Goal: Task Accomplishment & Management: Manage account settings

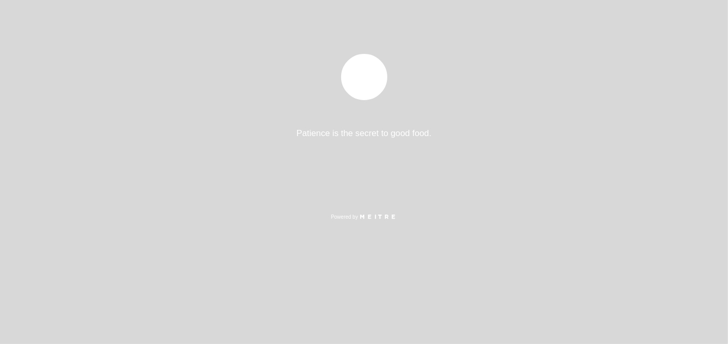
select select "es"
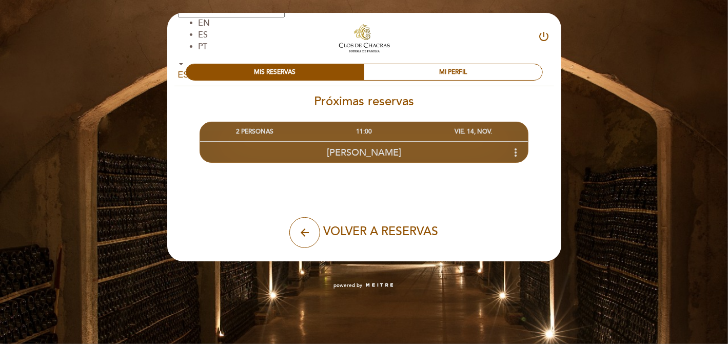
click at [513, 149] on icon "more_vert" at bounding box center [516, 152] width 12 height 12
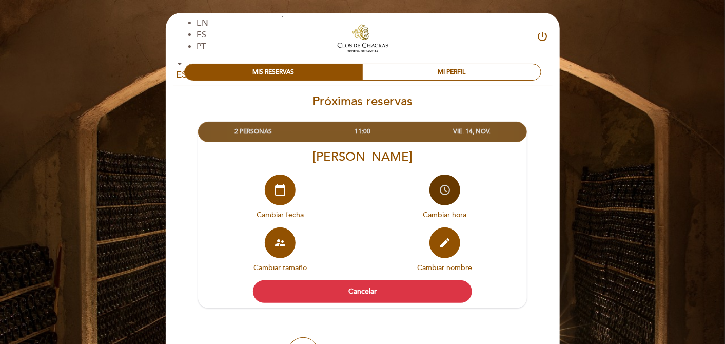
click at [453, 186] on button "access_time" at bounding box center [445, 190] width 31 height 31
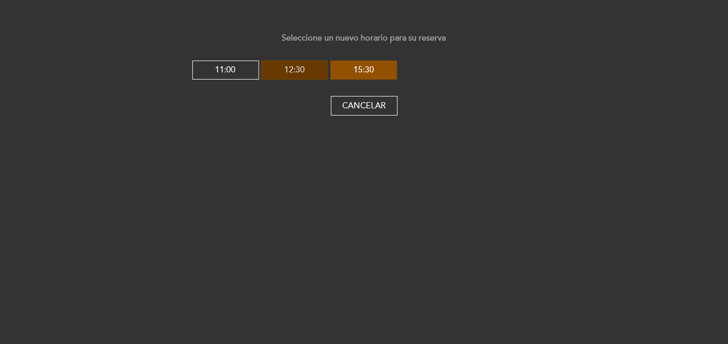
click at [313, 73] on button "12:30" at bounding box center [294, 71] width 67 height 20
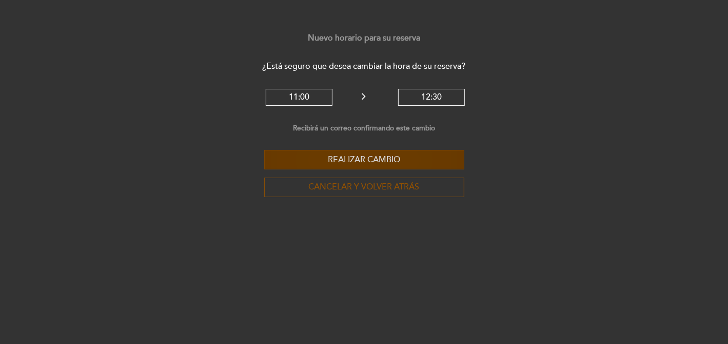
click at [373, 159] on button "Realizar cambio" at bounding box center [364, 160] width 200 height 20
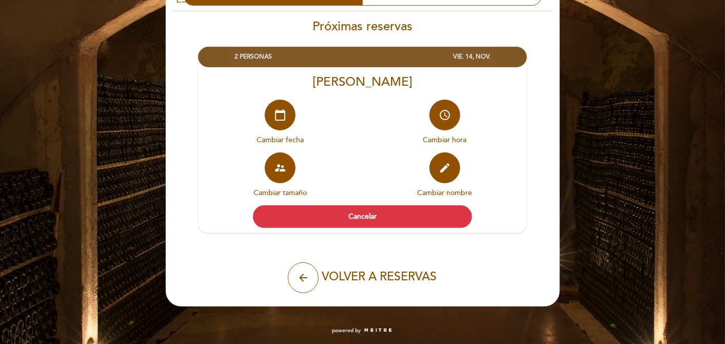
scroll to position [75, 0]
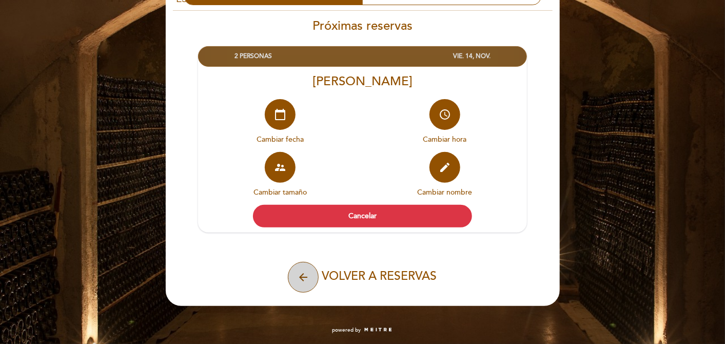
click at [307, 279] on icon "arrow_back" at bounding box center [303, 277] width 12 height 12
select select "es"
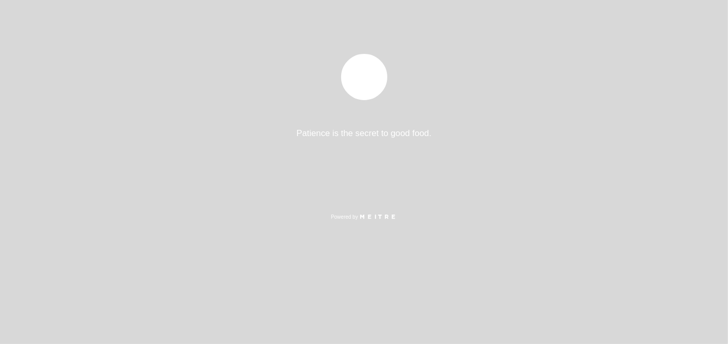
select select "es"
